Goal: Task Accomplishment & Management: Manage account settings

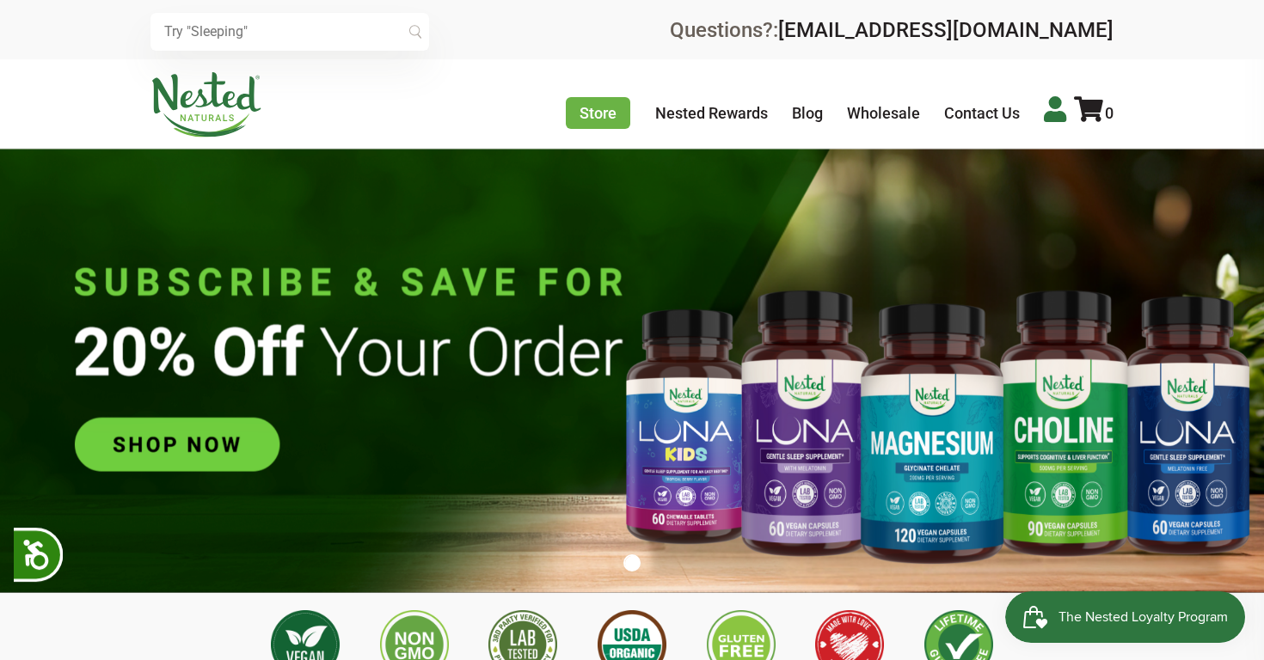
click at [1061, 116] on icon at bounding box center [1055, 109] width 22 height 26
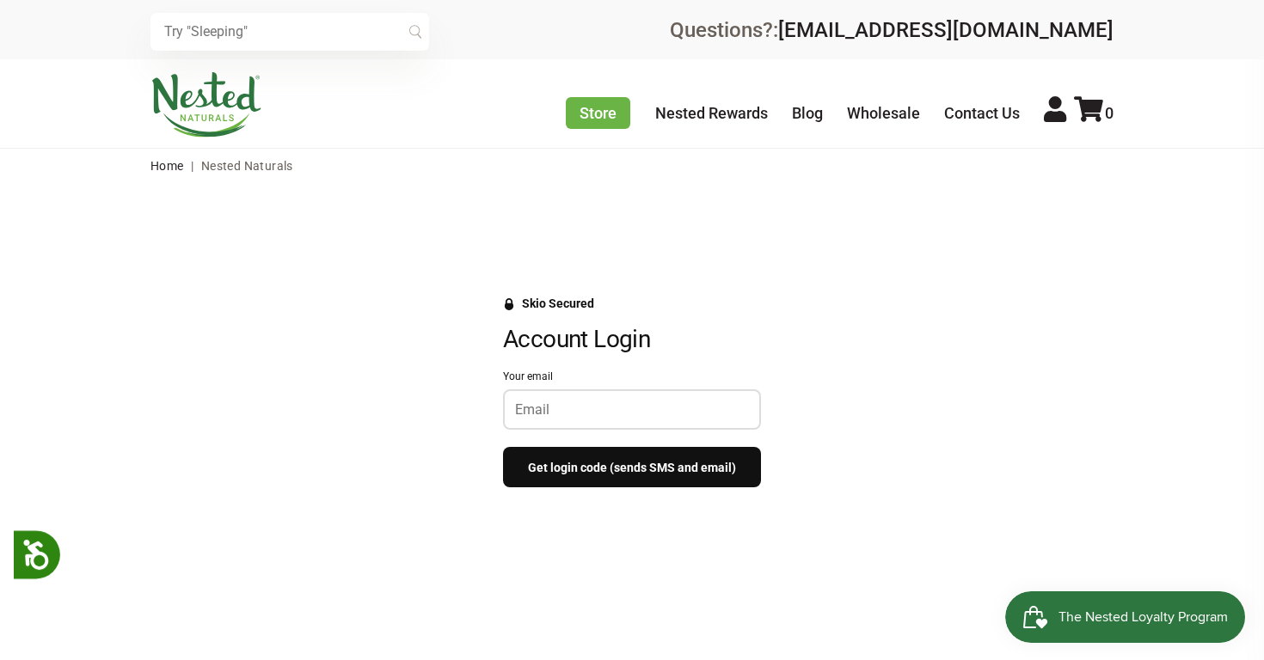
click at [595, 423] on div at bounding box center [632, 410] width 258 height 40
click at [582, 410] on input "Your email" at bounding box center [632, 410] width 234 height 16
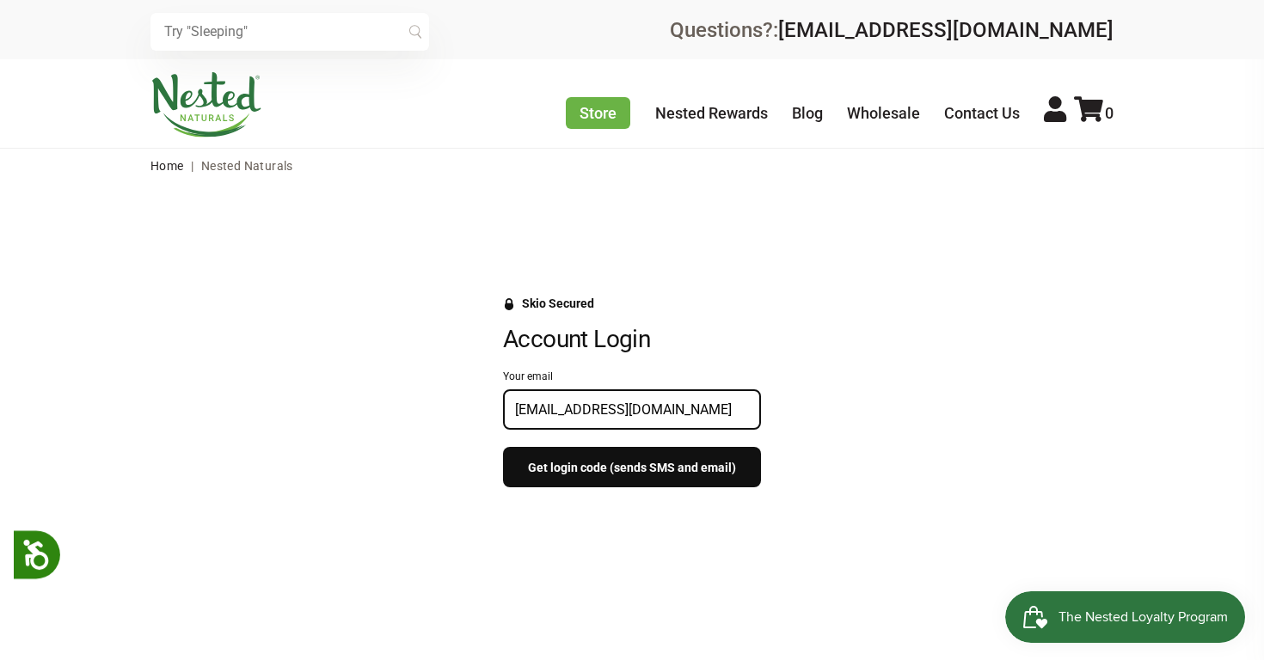
type input "junipermermaid@gmail.com"
click at [583, 473] on button "Get login code (sends SMS and email)" at bounding box center [632, 467] width 258 height 40
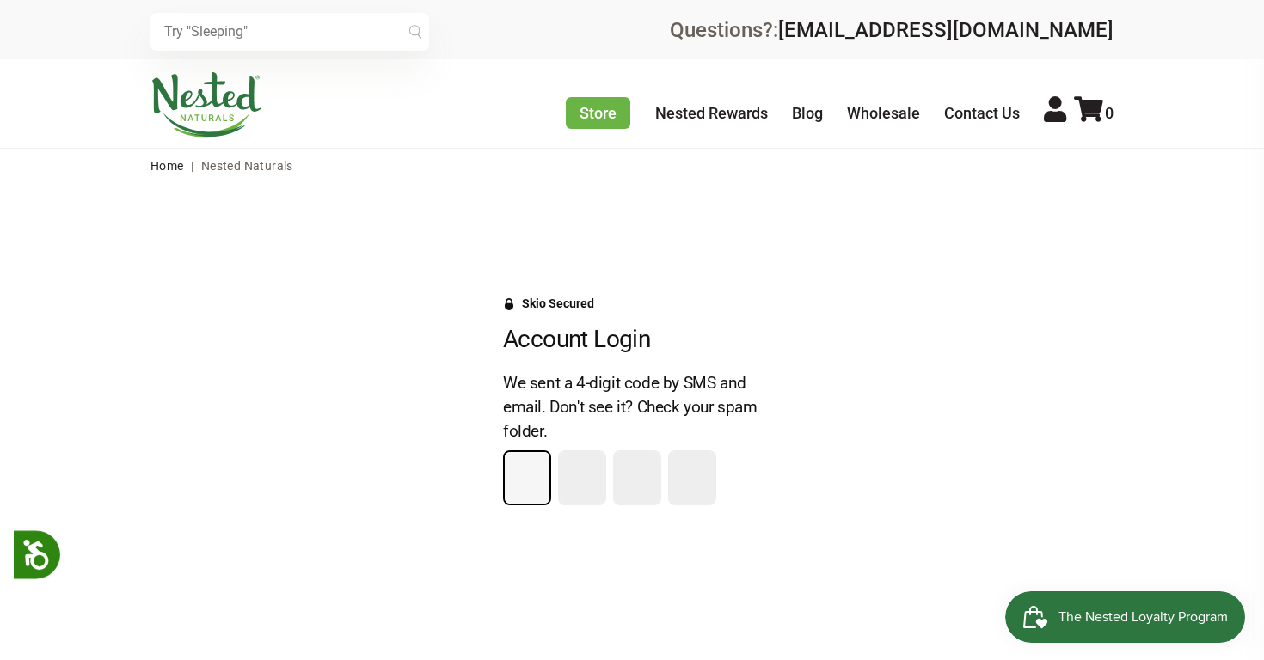
type input "6"
type input "7"
type input "2"
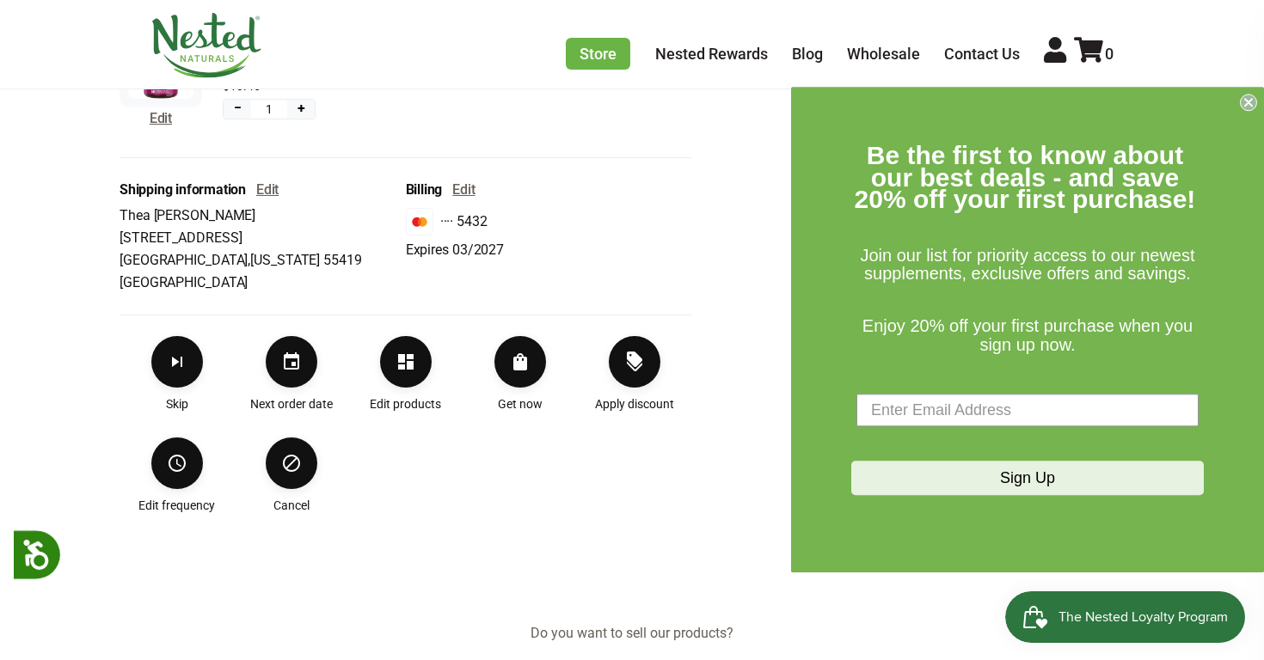
scroll to position [605, 0]
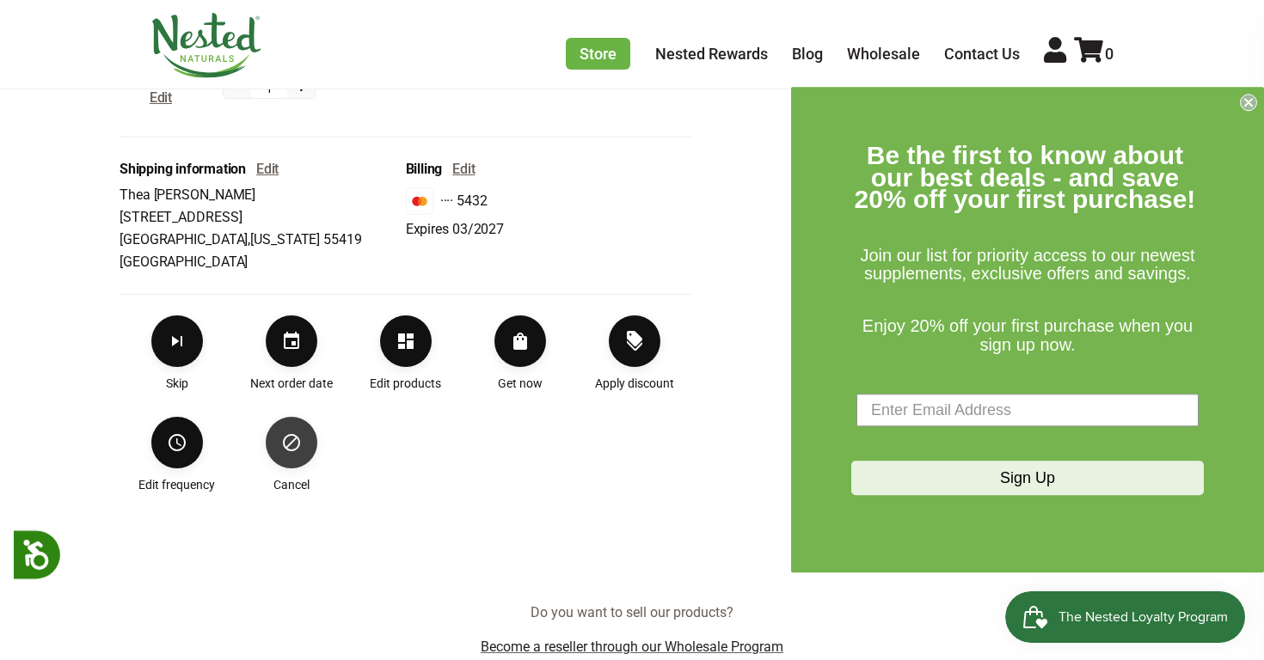
click at [285, 439] on icon "Cancel" at bounding box center [291, 442] width 17 height 17
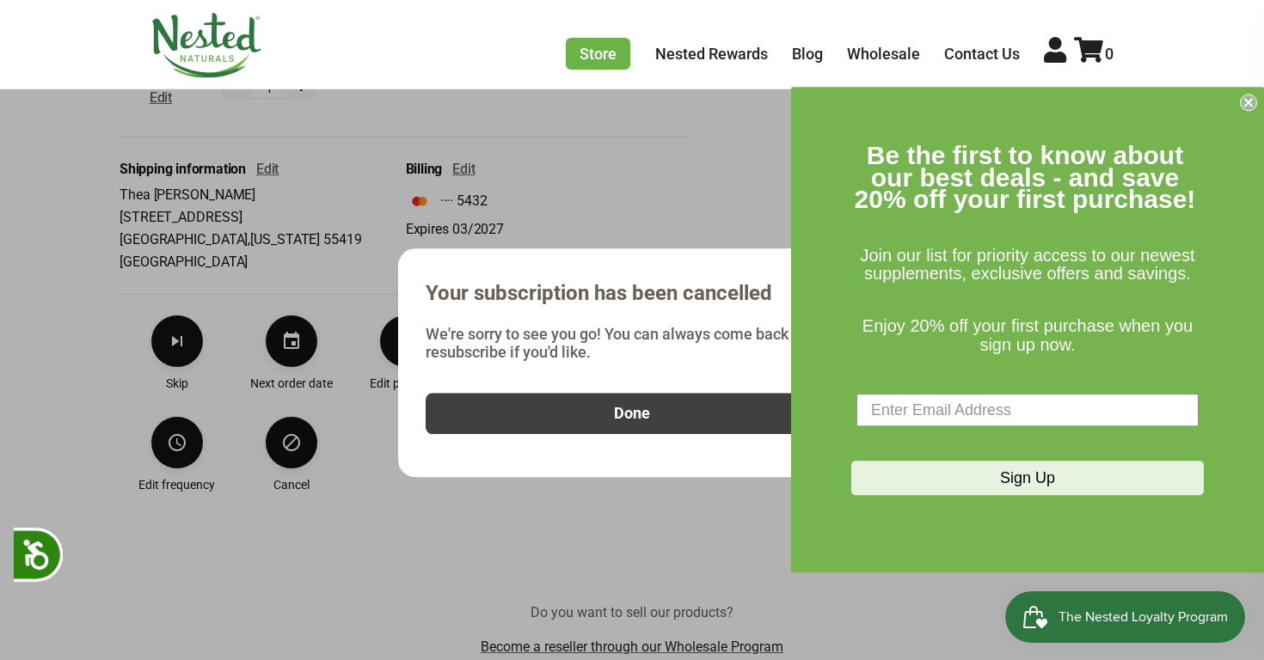
scroll to position [635, 0]
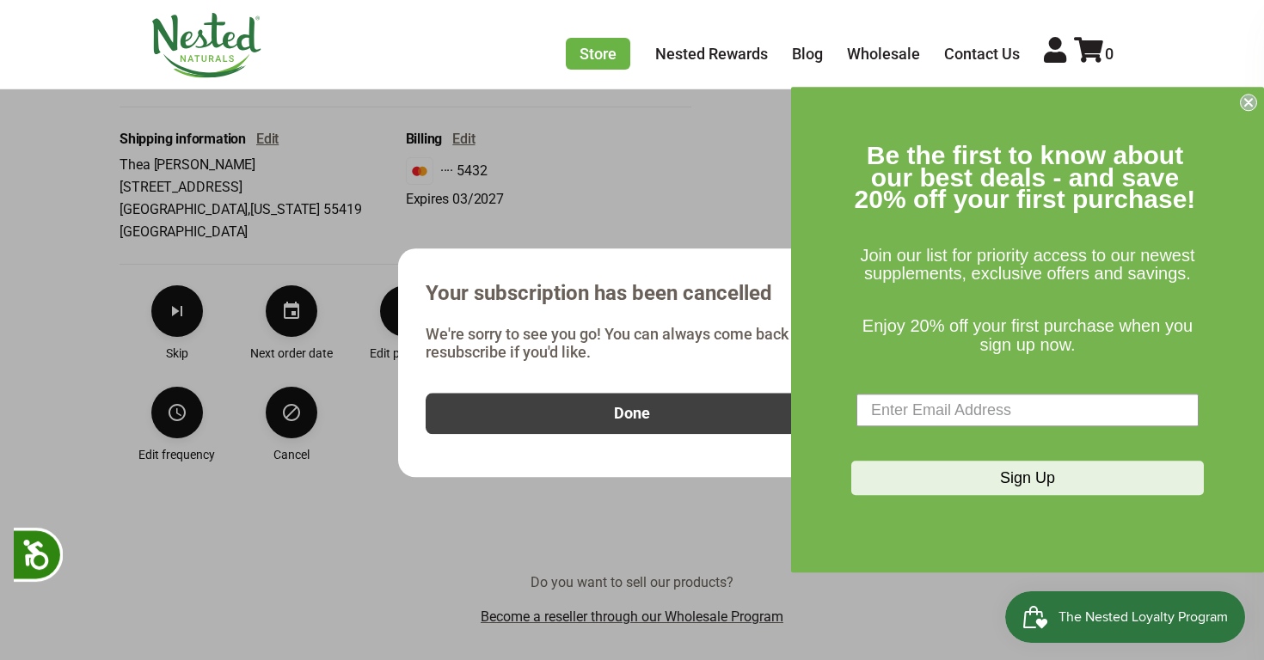
click at [679, 415] on button "Done" at bounding box center [632, 413] width 413 height 41
